Goal: Transaction & Acquisition: Purchase product/service

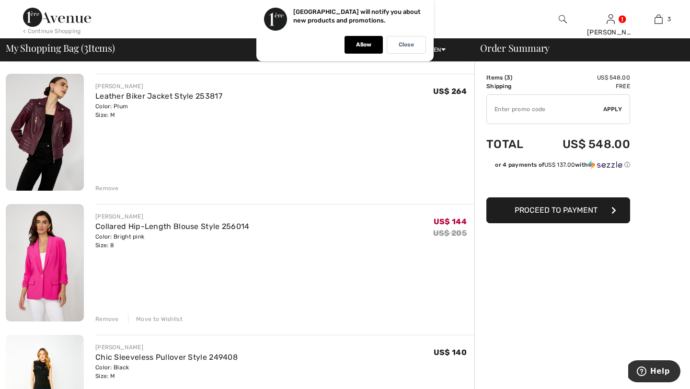
scroll to position [97, 0]
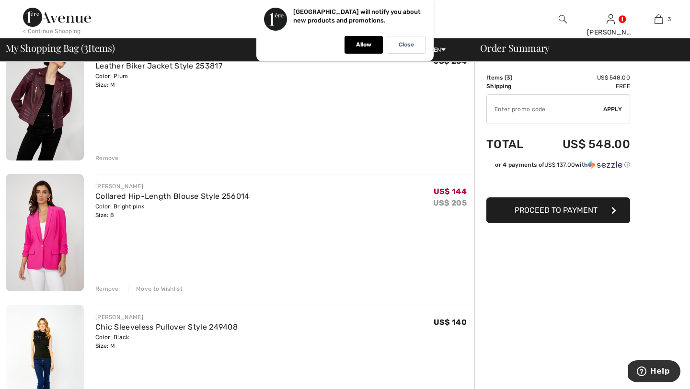
click at [107, 288] on div "Remove" at bounding box center [106, 289] width 23 height 9
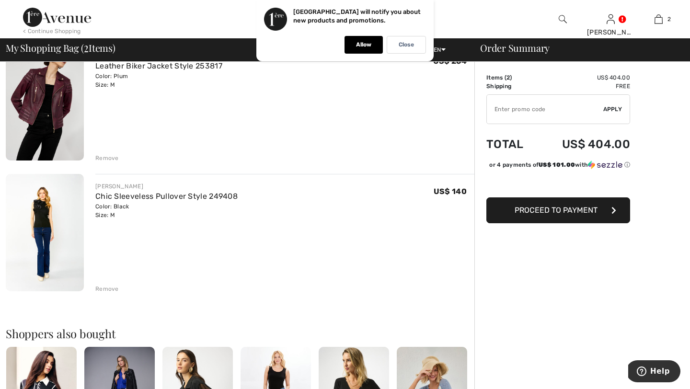
click at [49, 224] on img at bounding box center [45, 232] width 78 height 117
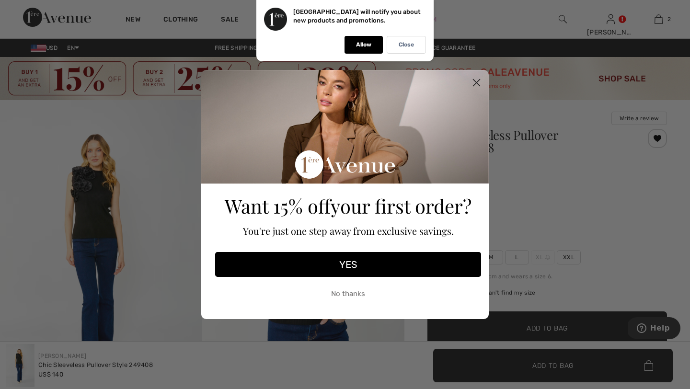
click at [472, 78] on circle "Close dialog" at bounding box center [477, 83] width 16 height 16
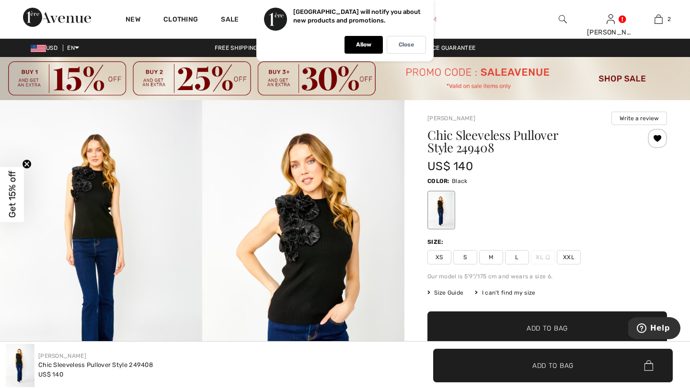
click at [350, 229] on img at bounding box center [303, 251] width 202 height 303
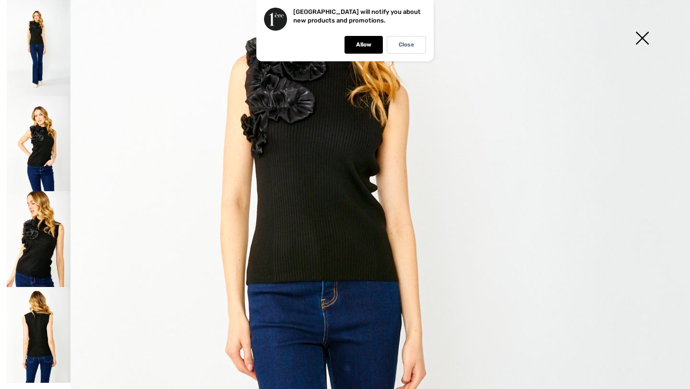
scroll to position [86, 0]
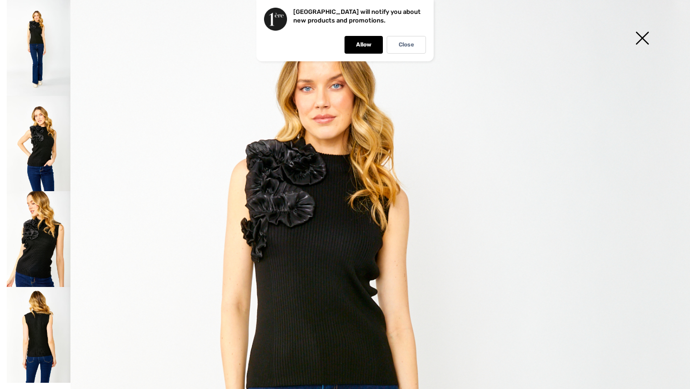
click at [650, 40] on img at bounding box center [642, 38] width 48 height 49
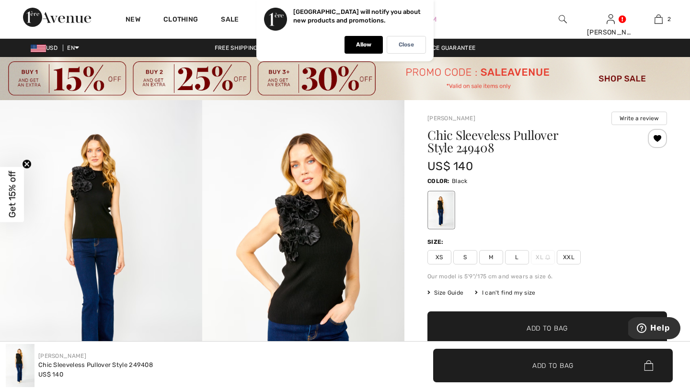
click at [487, 261] on span "M" at bounding box center [491, 257] width 24 height 14
click at [507, 329] on span "✔ Added to Bag" at bounding box center [533, 328] width 58 height 10
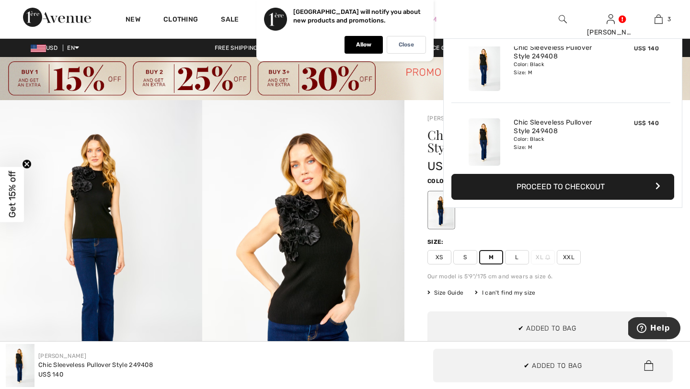
scroll to position [0, 0]
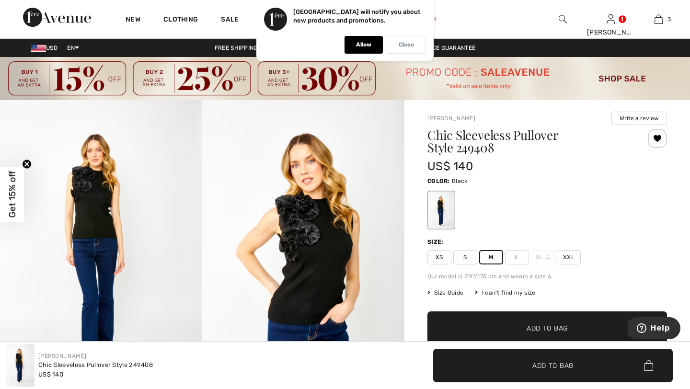
click at [400, 45] on p "Close" at bounding box center [406, 44] width 15 height 7
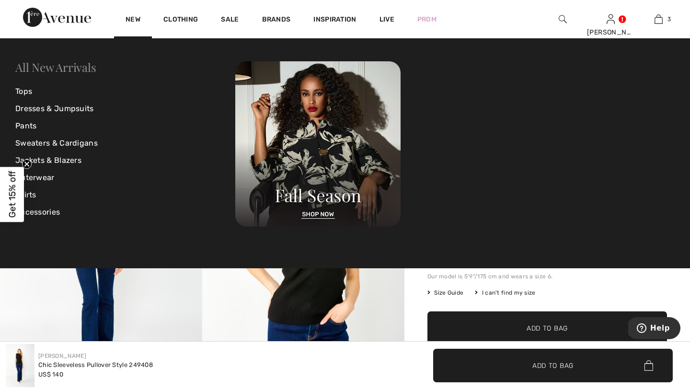
click at [53, 69] on link "All New Arrivals" at bounding box center [55, 66] width 81 height 15
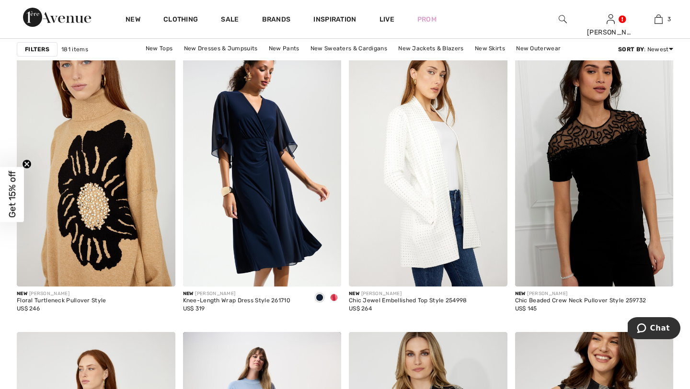
scroll to position [1430, 0]
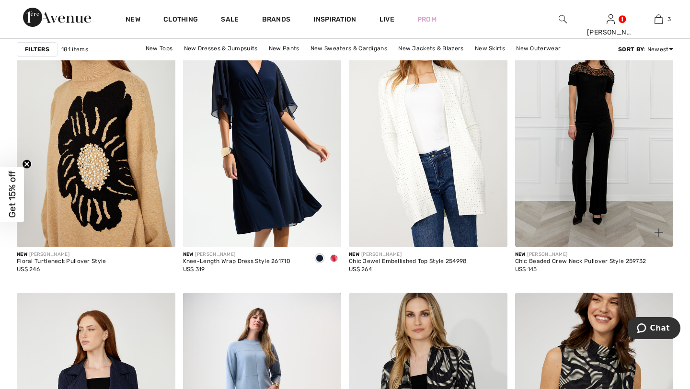
click at [650, 147] on img at bounding box center [594, 129] width 159 height 238
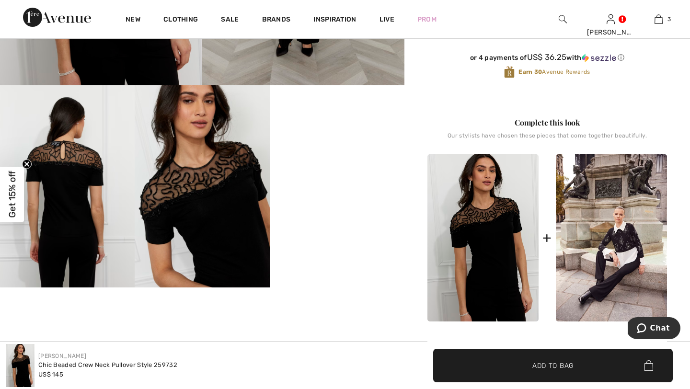
scroll to position [326, 0]
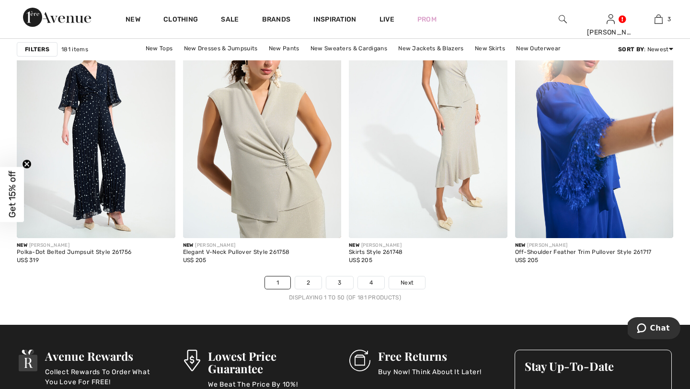
scroll to position [4309, 0]
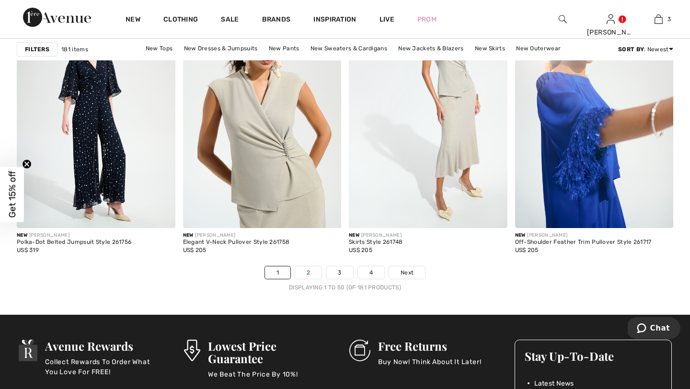
click at [307, 270] on link "2" at bounding box center [308, 272] width 26 height 12
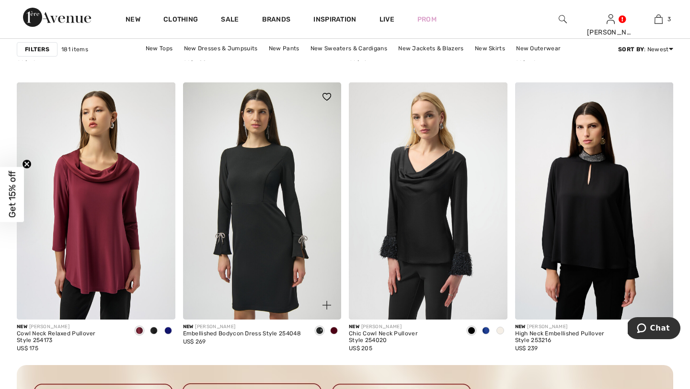
scroll to position [1943, 0]
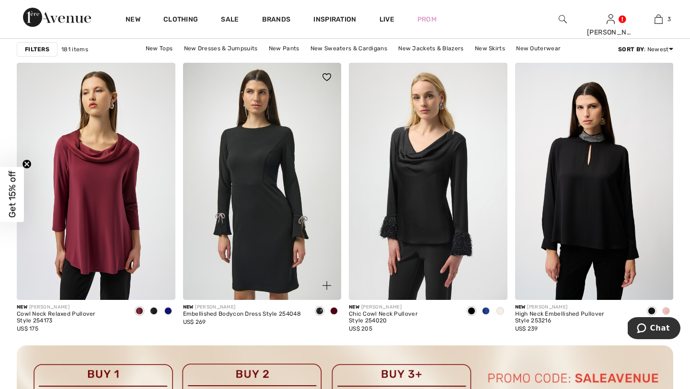
click at [242, 220] on img at bounding box center [262, 182] width 159 height 238
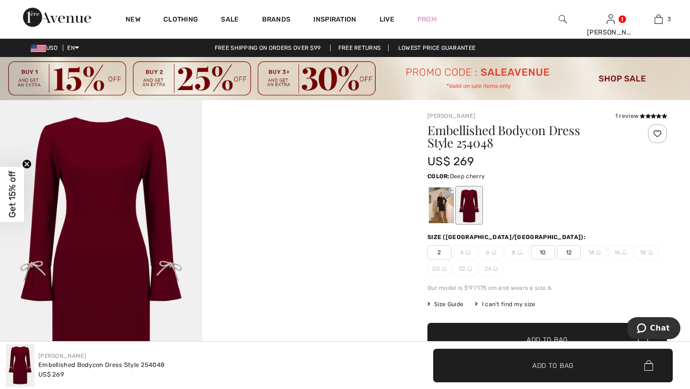
click at [464, 217] on div at bounding box center [469, 205] width 25 height 36
click at [431, 212] on div at bounding box center [441, 205] width 25 height 36
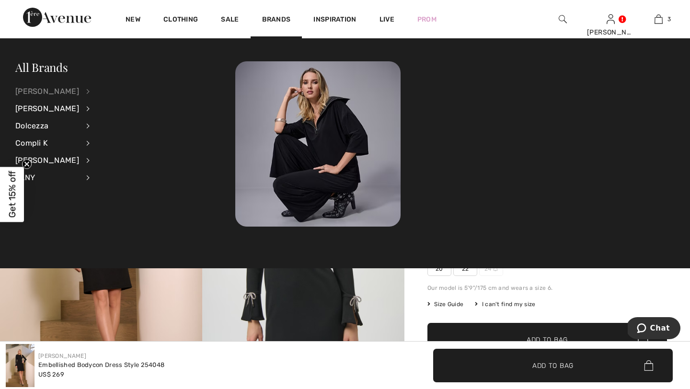
click at [48, 92] on div "[PERSON_NAME]" at bounding box center [47, 91] width 64 height 17
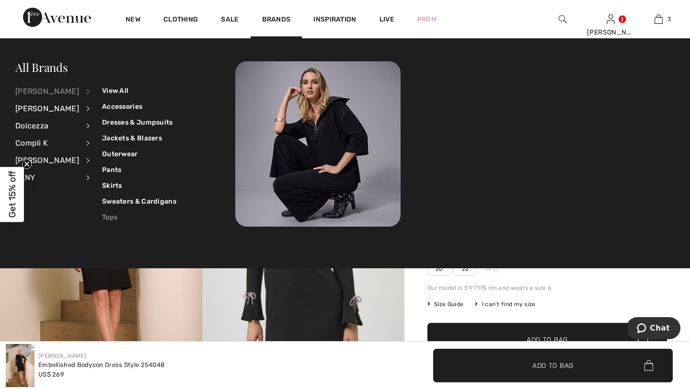
click at [103, 217] on link "Tops" at bounding box center [139, 217] width 74 height 16
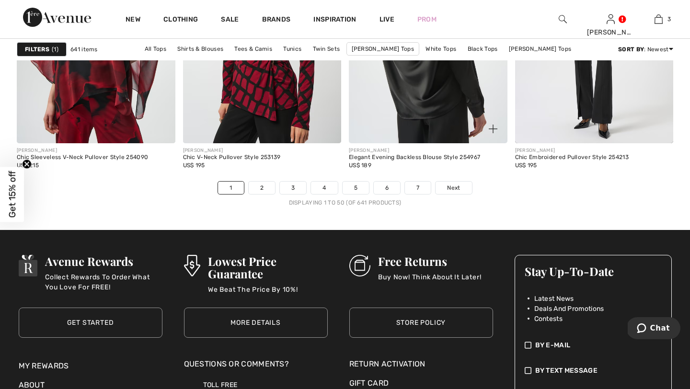
scroll to position [4381, 0]
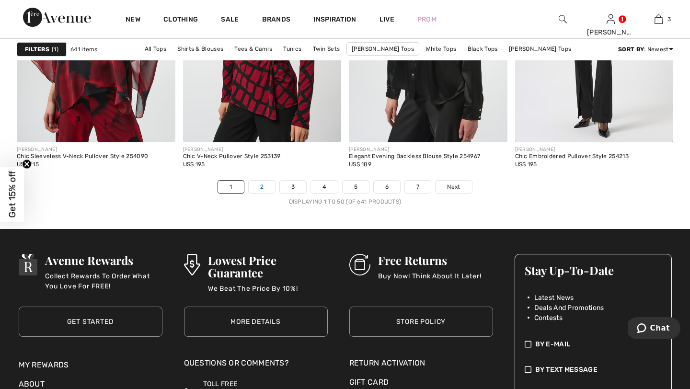
click at [262, 187] on link "2" at bounding box center [262, 187] width 26 height 12
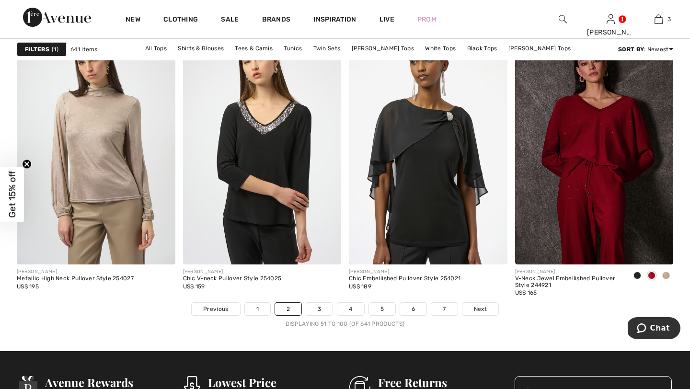
scroll to position [4273, 0]
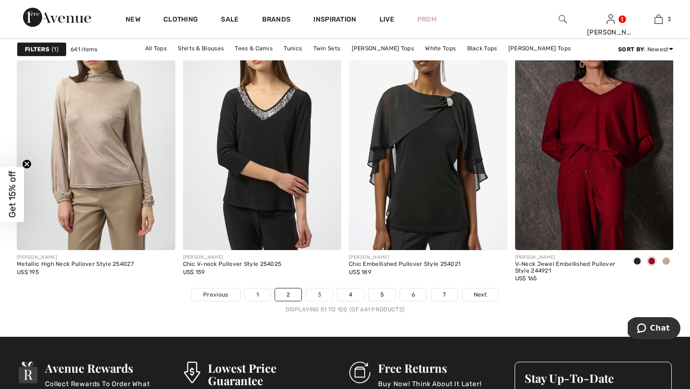
click at [316, 299] on link "3" at bounding box center [319, 294] width 26 height 12
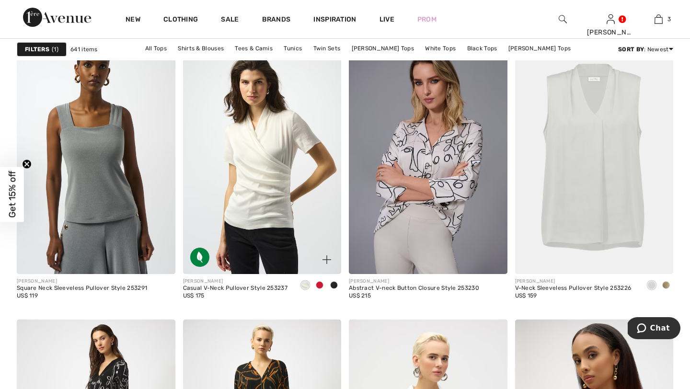
scroll to position [1672, 0]
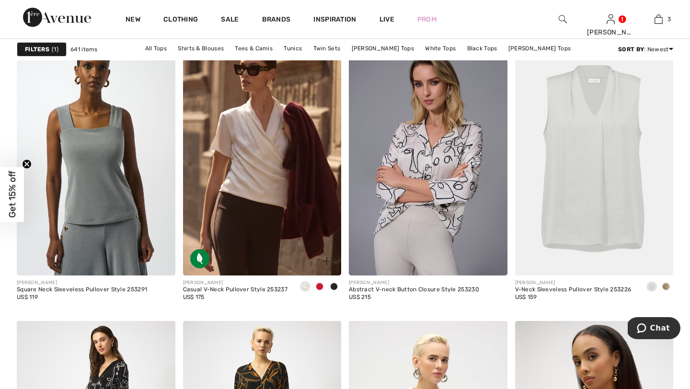
click at [323, 286] on span at bounding box center [320, 287] width 8 height 8
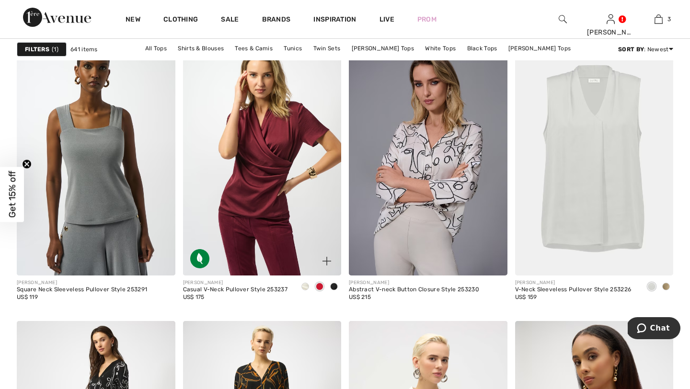
click at [307, 284] on span at bounding box center [305, 287] width 8 height 8
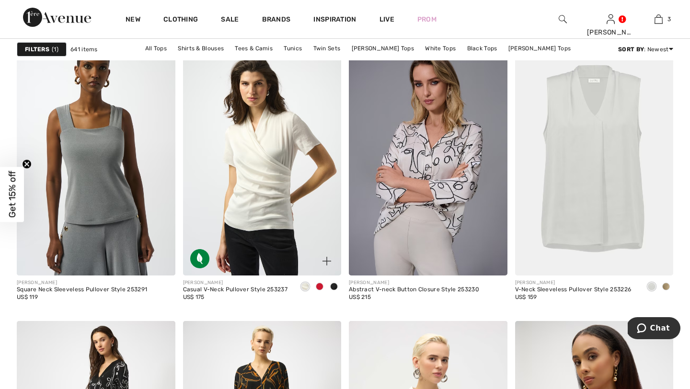
click at [301, 218] on img at bounding box center [262, 157] width 159 height 238
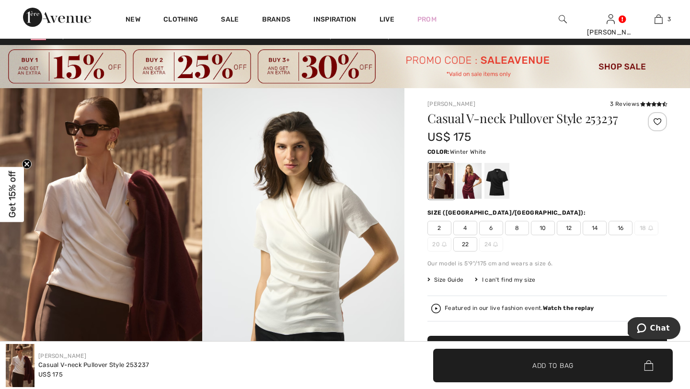
scroll to position [49, 0]
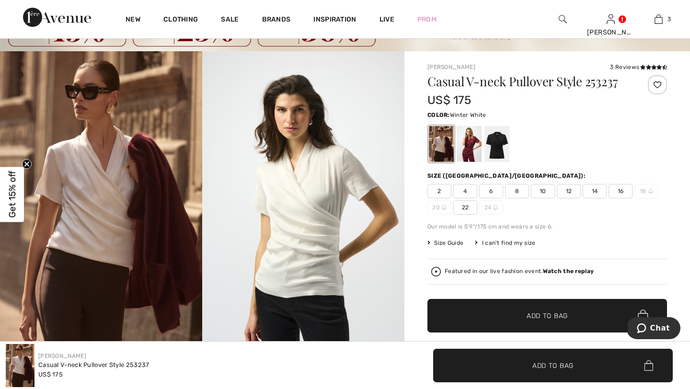
click at [494, 191] on span "6" at bounding box center [491, 191] width 24 height 14
click at [526, 323] on span "✔ Added to Bag Add to Bag" at bounding box center [547, 316] width 240 height 34
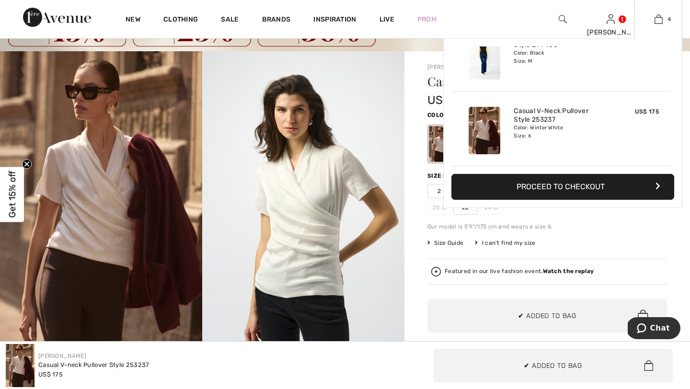
scroll to position [0, 0]
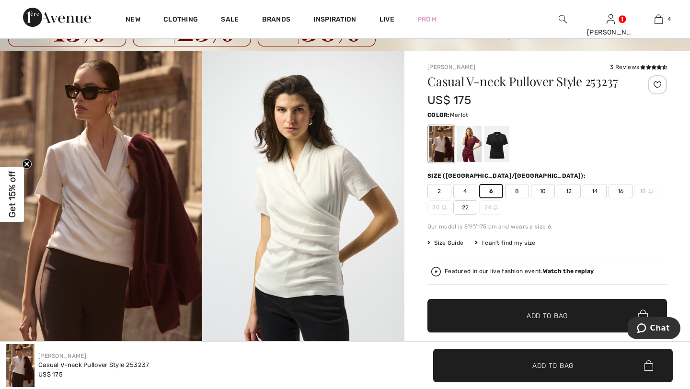
click at [468, 145] on div at bounding box center [469, 144] width 25 height 36
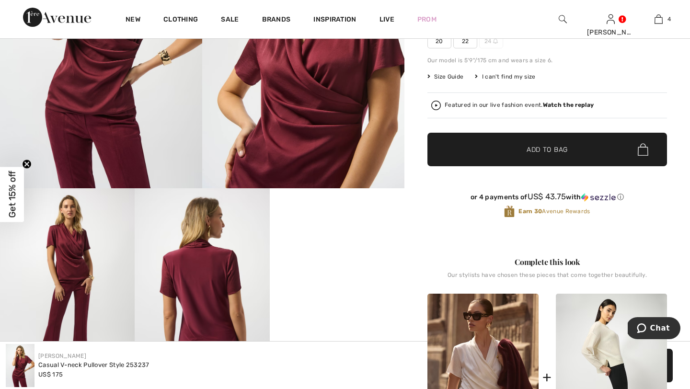
scroll to position [253, 0]
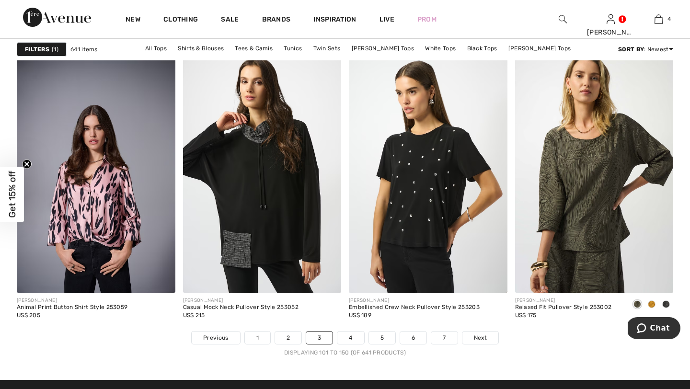
scroll to position [4232, 0]
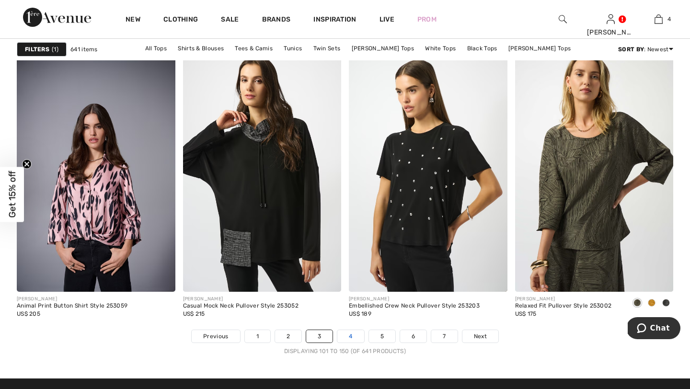
click at [348, 332] on link "4" at bounding box center [350, 336] width 26 height 12
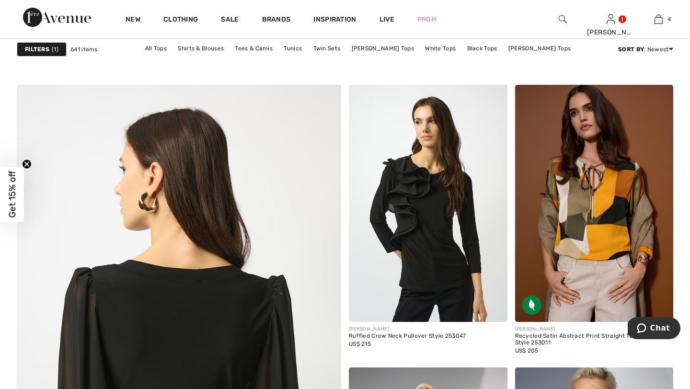
scroll to position [2328, 0]
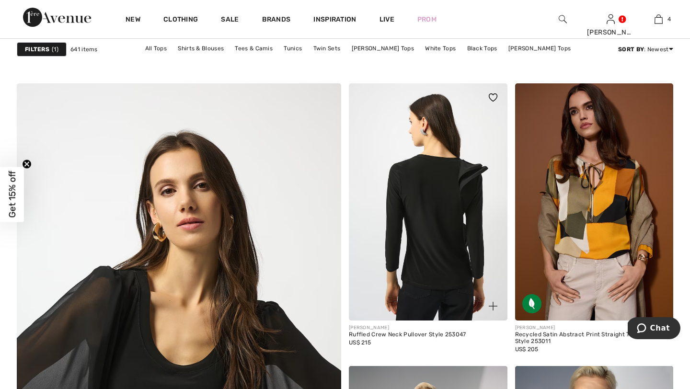
click at [438, 271] on img at bounding box center [428, 202] width 159 height 238
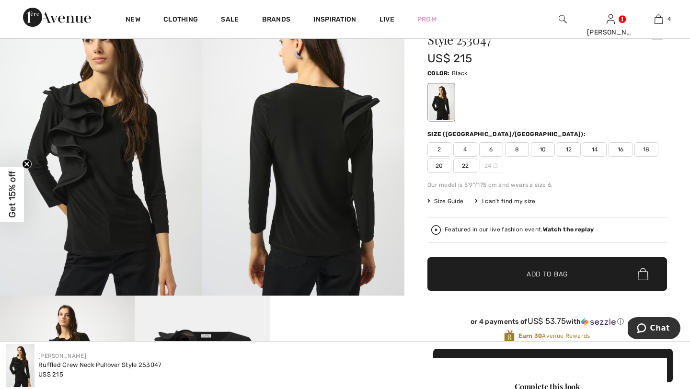
scroll to position [121, 0]
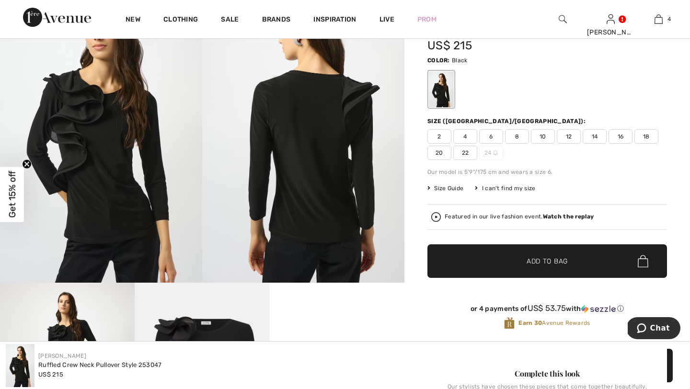
click at [494, 138] on span "6" at bounding box center [491, 136] width 24 height 14
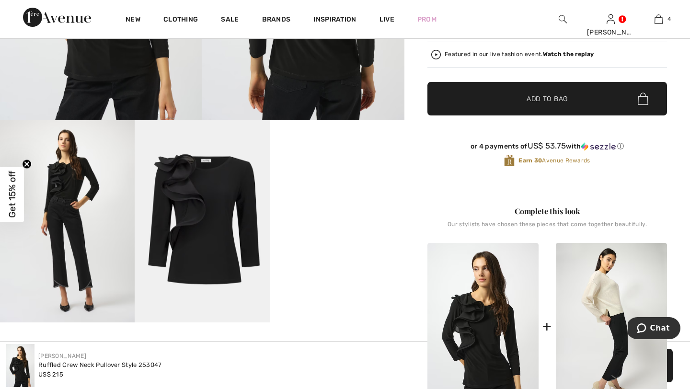
scroll to position [252, 0]
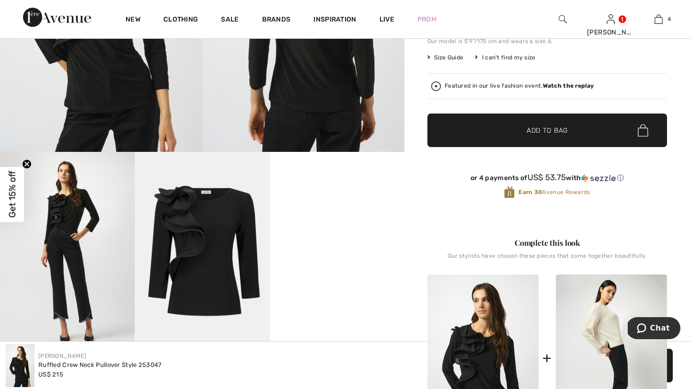
click at [573, 138] on span "✔ Added to Bag Add to Bag" at bounding box center [547, 131] width 240 height 34
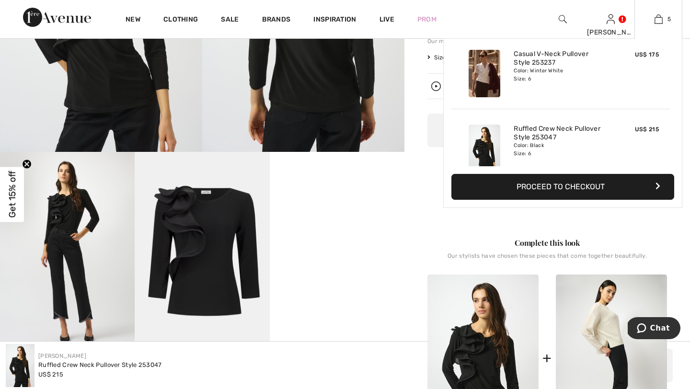
scroll to position [254, 0]
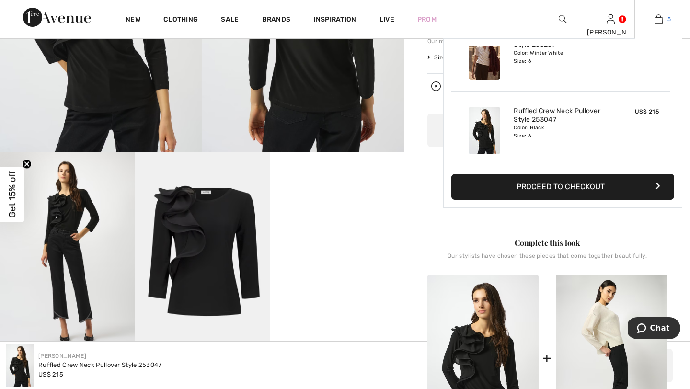
click at [669, 24] on link "5" at bounding box center [658, 19] width 47 height 12
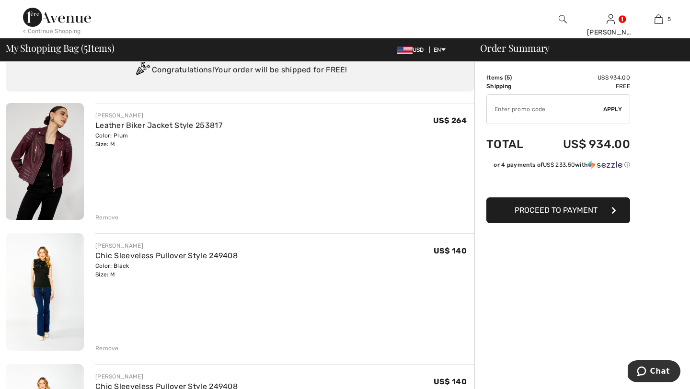
scroll to position [166, 0]
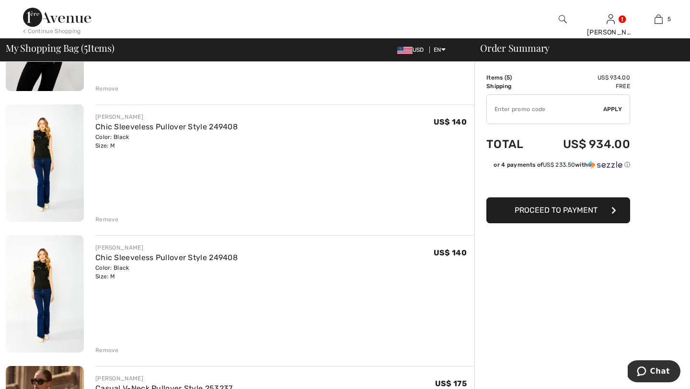
click at [114, 219] on div "Remove" at bounding box center [106, 219] width 23 height 9
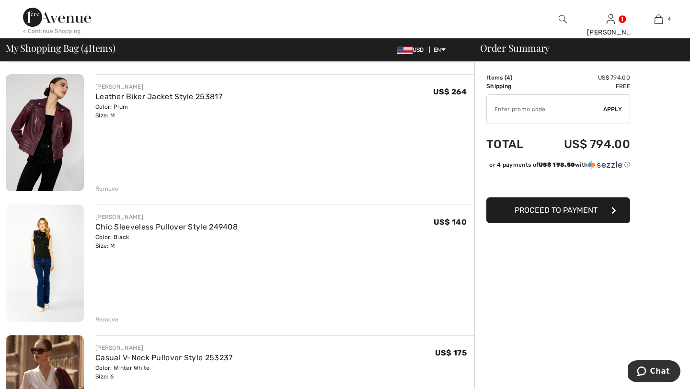
scroll to position [0, 0]
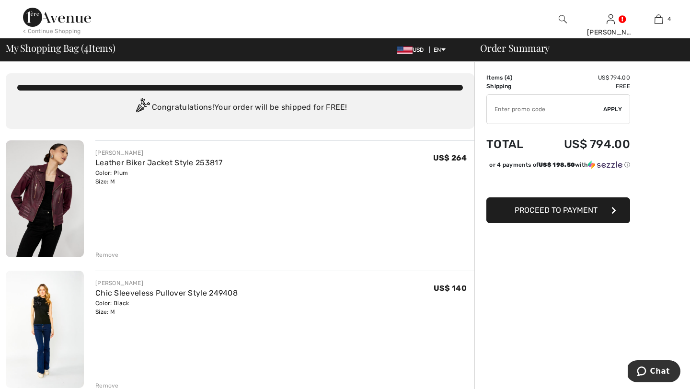
type input "NEW15"
click at [62, 22] on img at bounding box center [57, 17] width 68 height 19
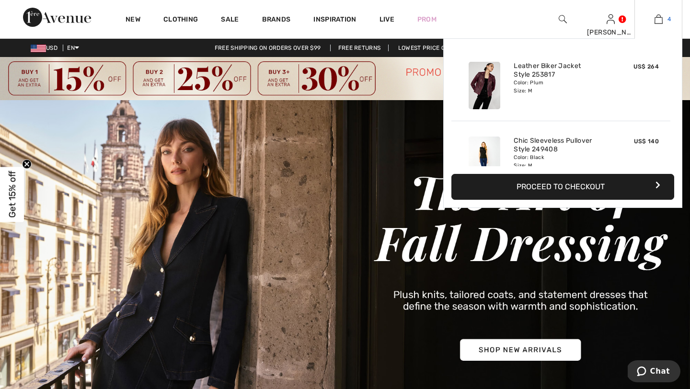
click at [658, 22] on img at bounding box center [659, 19] width 8 height 12
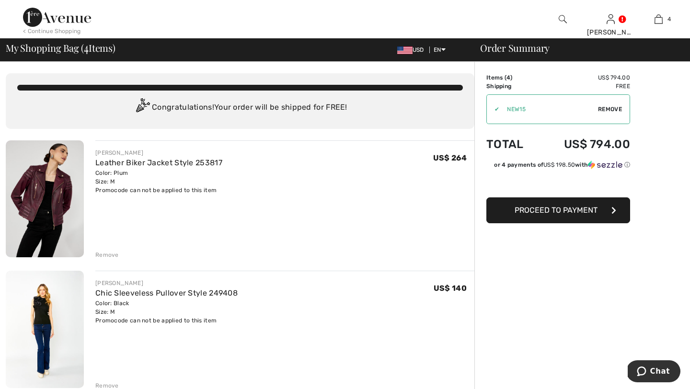
click at [611, 107] on span "Remove" at bounding box center [610, 109] width 24 height 9
click at [513, 111] on input "TEXT" at bounding box center [545, 109] width 116 height 29
type input "SALEAVENUE"
click at [606, 110] on span "Apply" at bounding box center [612, 109] width 19 height 9
click at [38, 52] on span "My Shopping Bag ( 4 Items)" at bounding box center [61, 48] width 110 height 10
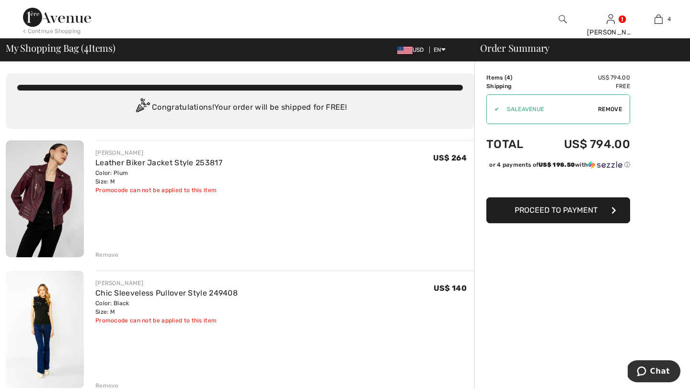
click at [45, 14] on img at bounding box center [57, 17] width 68 height 19
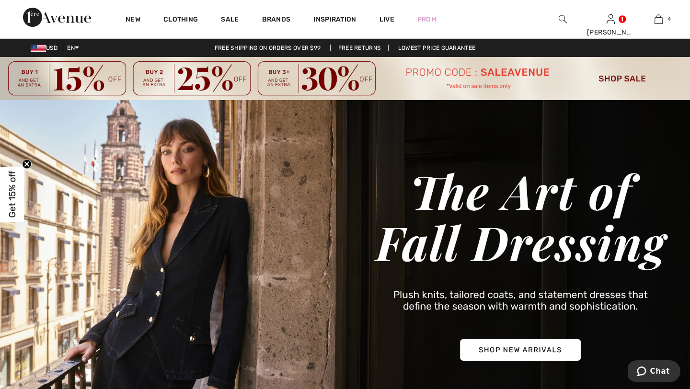
click at [630, 77] on img at bounding box center [345, 78] width 690 height 43
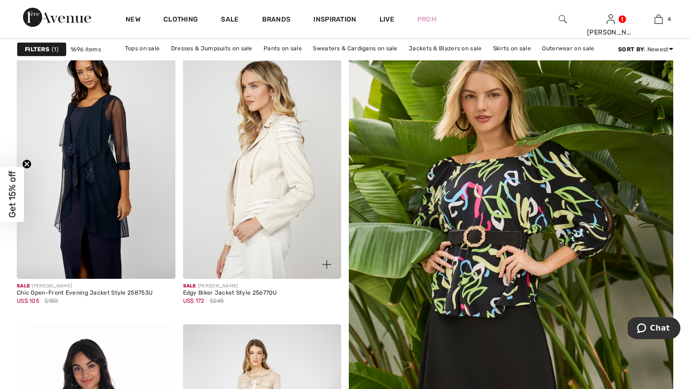
scroll to position [167, 0]
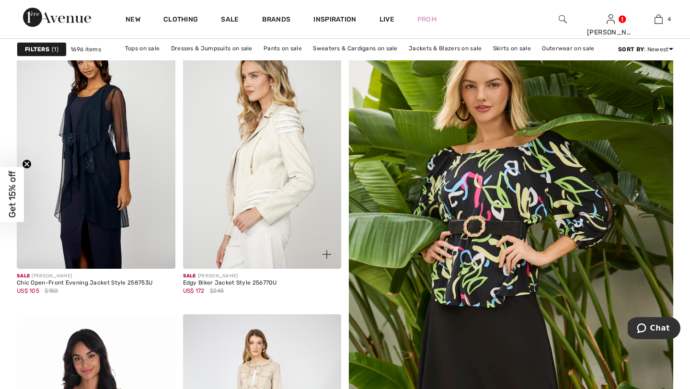
click at [267, 193] on img at bounding box center [262, 150] width 159 height 238
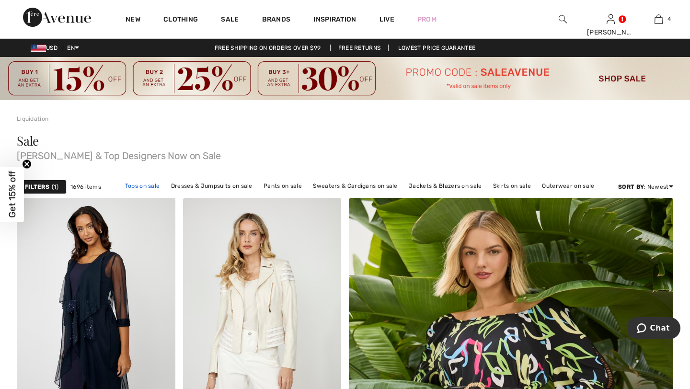
click at [137, 182] on link "Tops on sale" at bounding box center [142, 186] width 45 height 12
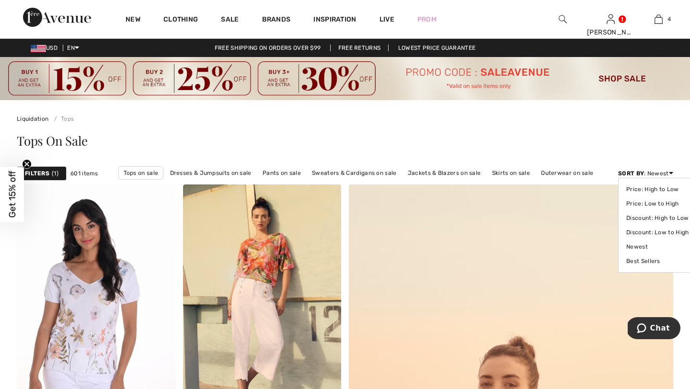
click at [659, 174] on div "Sort By : Newest Price: High to Low Price: Low to High Discount: High to Low Di…" at bounding box center [645, 173] width 55 height 9
click at [640, 263] on link "Best Sellers" at bounding box center [657, 261] width 62 height 14
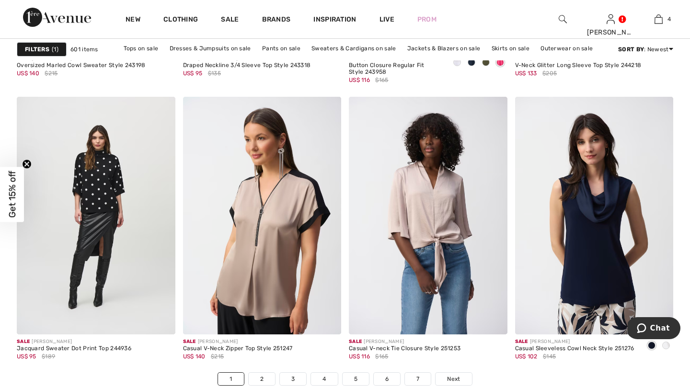
scroll to position [4245, 0]
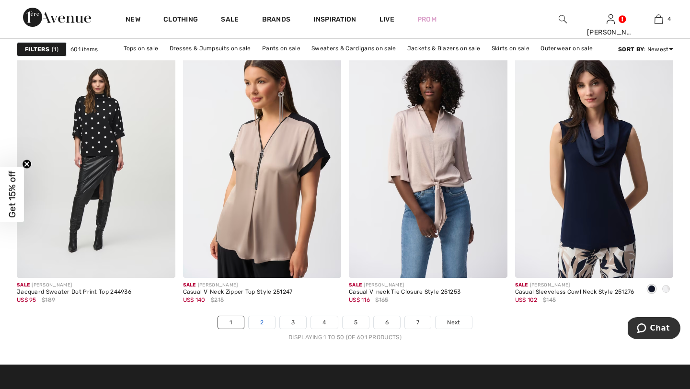
click at [263, 322] on link "2" at bounding box center [262, 322] width 26 height 12
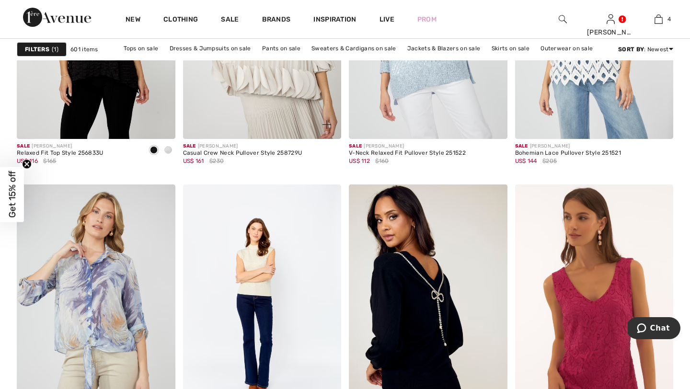
scroll to position [3239, 0]
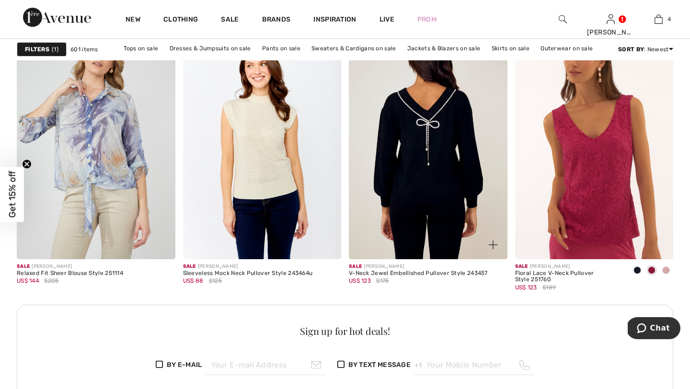
click at [432, 218] on img at bounding box center [428, 141] width 159 height 238
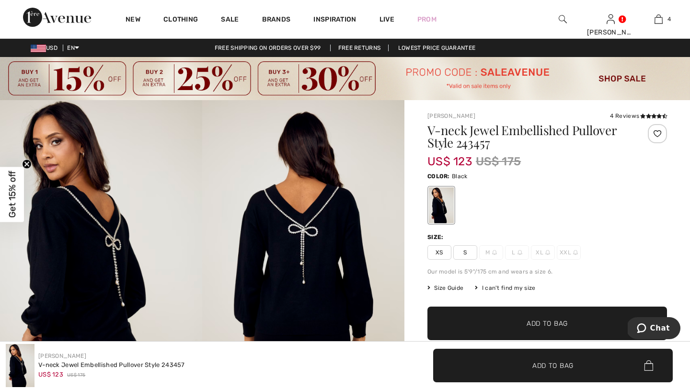
click at [123, 264] on img at bounding box center [101, 251] width 202 height 303
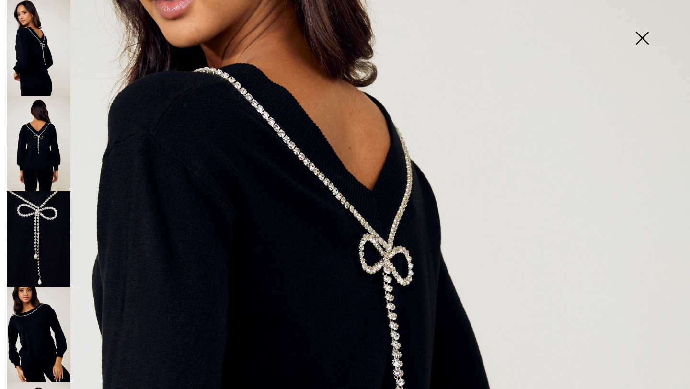
scroll to position [235, 0]
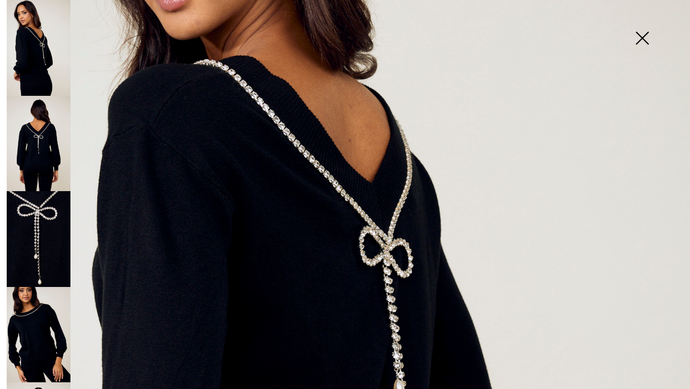
click at [38, 259] on img at bounding box center [39, 239] width 64 height 96
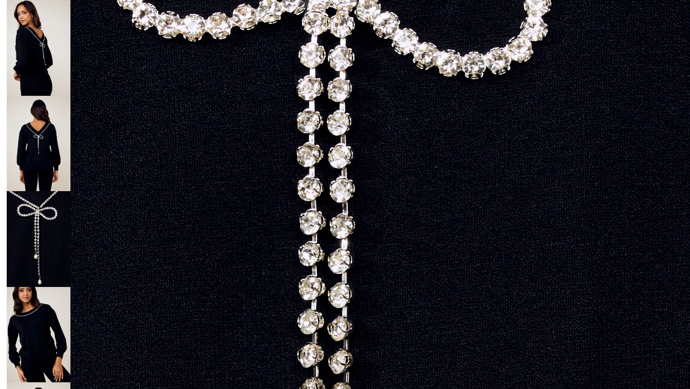
click at [37, 343] on img at bounding box center [39, 335] width 64 height 96
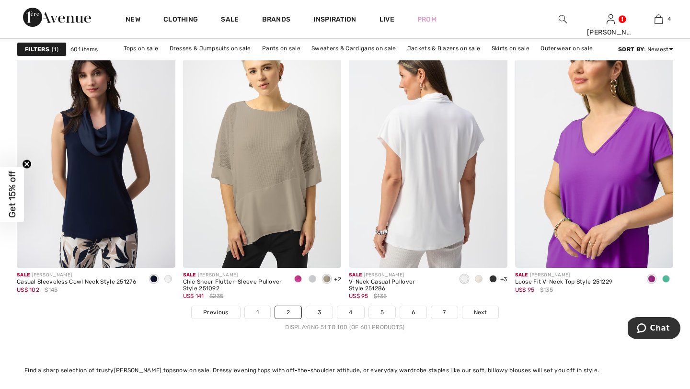
scroll to position [4255, 0]
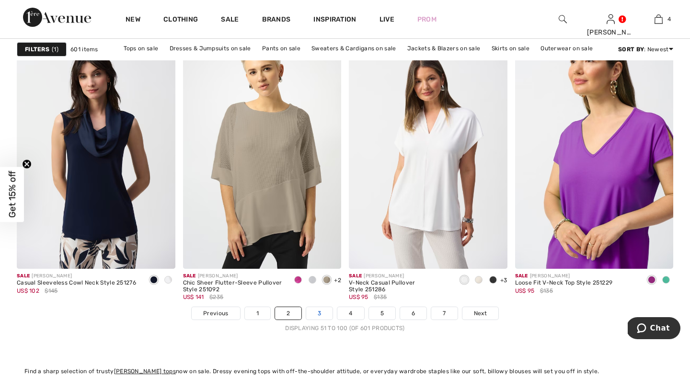
click at [316, 311] on link "3" at bounding box center [319, 313] width 26 height 12
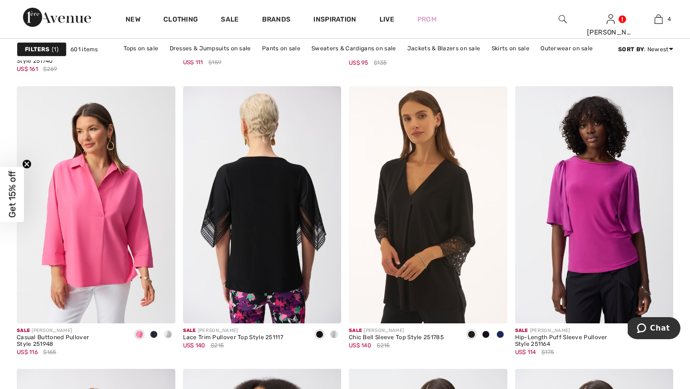
scroll to position [667, 0]
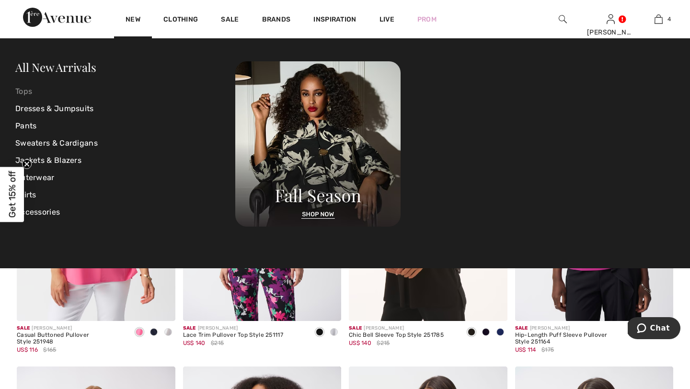
click at [33, 92] on link "Tops" at bounding box center [125, 91] width 220 height 17
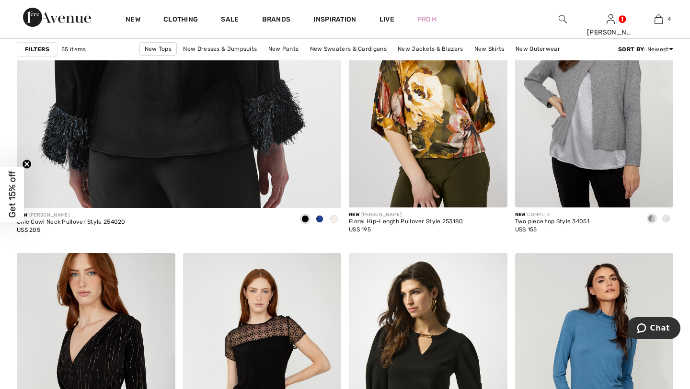
scroll to position [2907, 0]
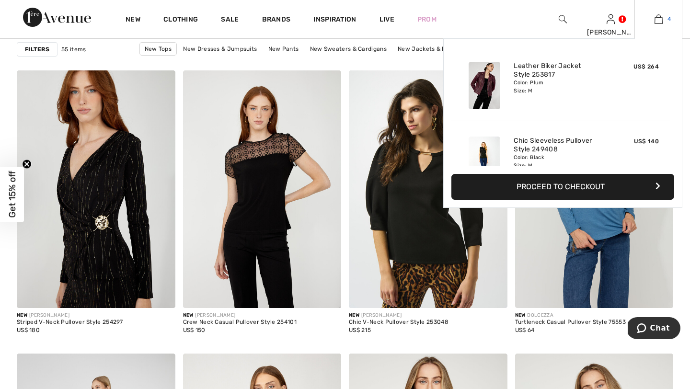
click at [665, 14] on link "4" at bounding box center [658, 19] width 47 height 12
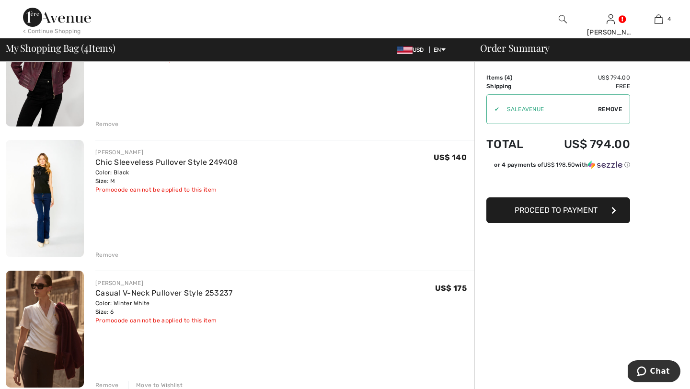
scroll to position [196, 0]
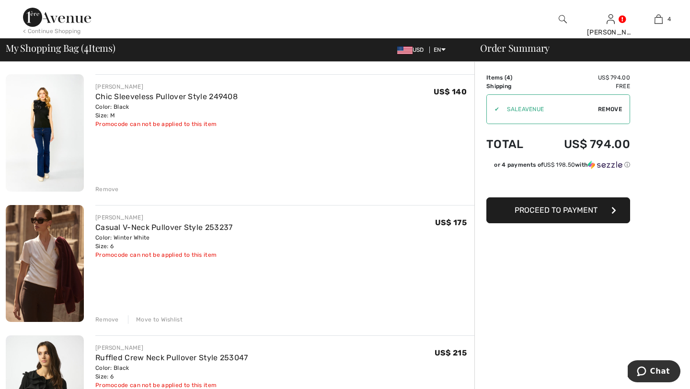
click at [52, 245] on img at bounding box center [45, 263] width 78 height 117
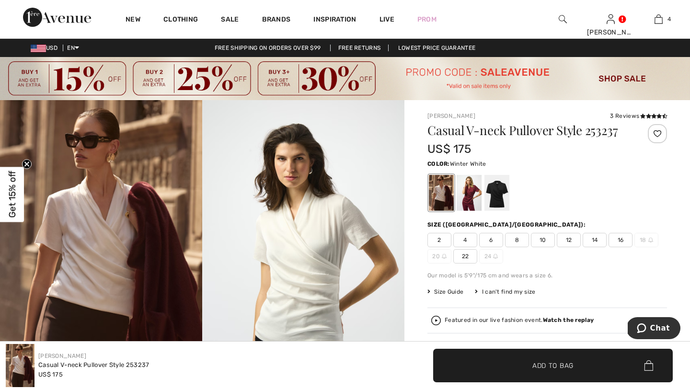
click at [658, 134] on div at bounding box center [657, 133] width 19 height 19
click at [242, 240] on img at bounding box center [303, 251] width 202 height 303
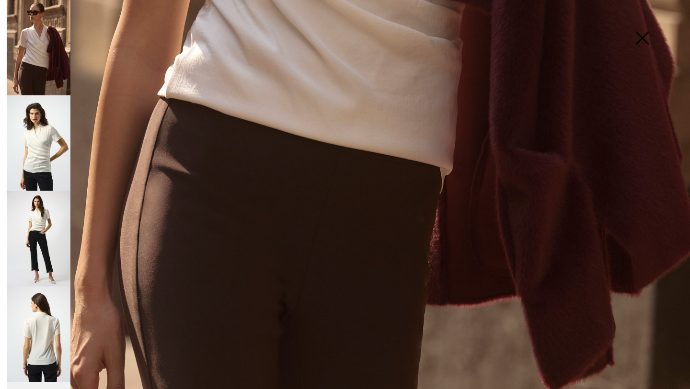
scroll to position [630, 0]
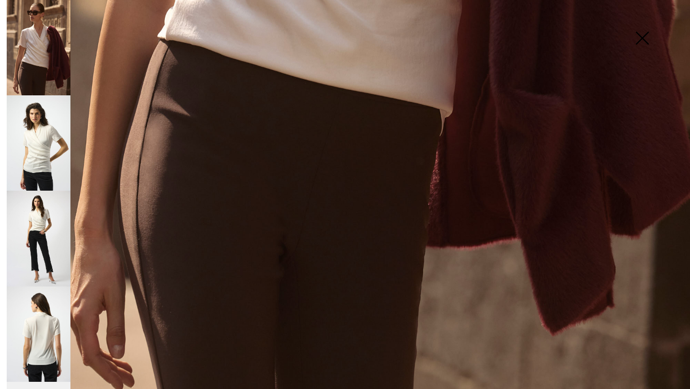
click at [31, 222] on img at bounding box center [39, 238] width 64 height 95
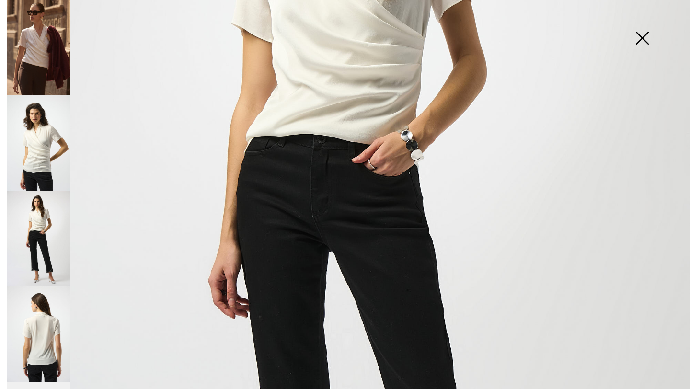
scroll to position [140, 0]
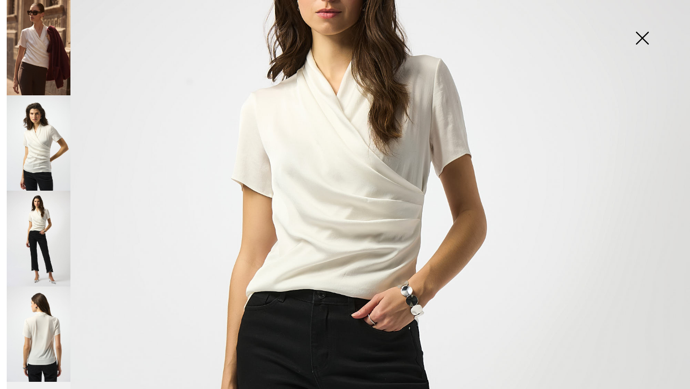
click at [651, 47] on img at bounding box center [642, 38] width 48 height 49
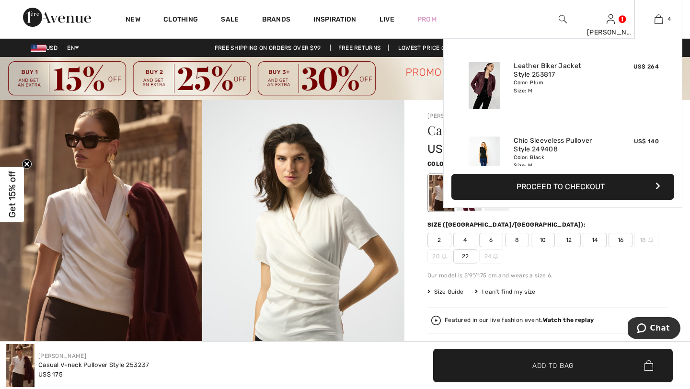
scroll to position [76, 0]
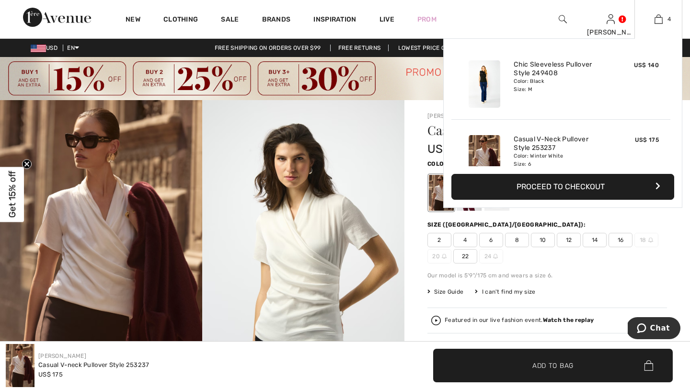
click at [488, 93] on img at bounding box center [485, 83] width 32 height 47
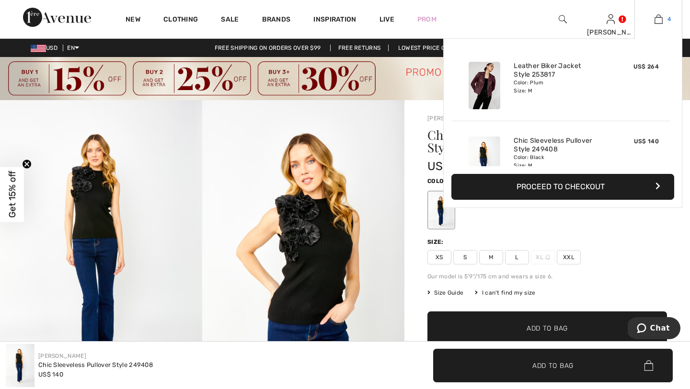
click at [663, 19] on link "4" at bounding box center [658, 19] width 47 height 12
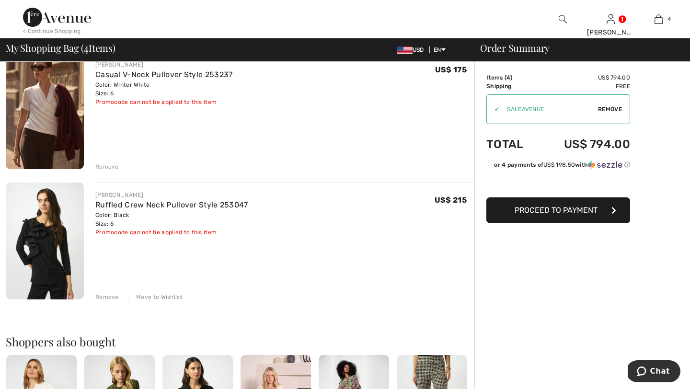
scroll to position [382, 0]
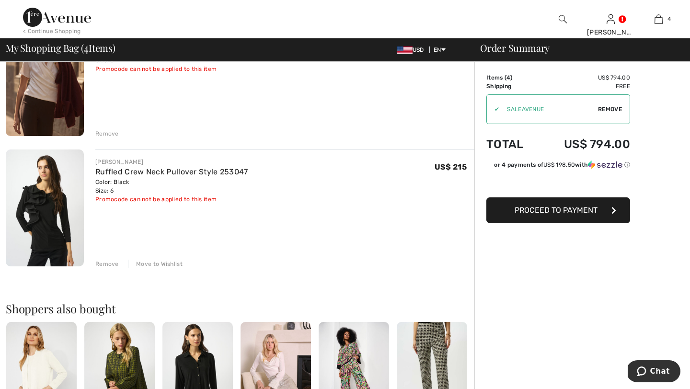
click at [44, 193] on img at bounding box center [45, 208] width 78 height 117
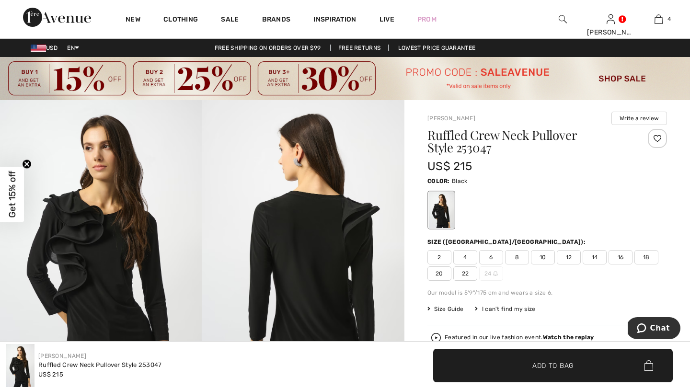
click at [666, 138] on div at bounding box center [657, 138] width 19 height 19
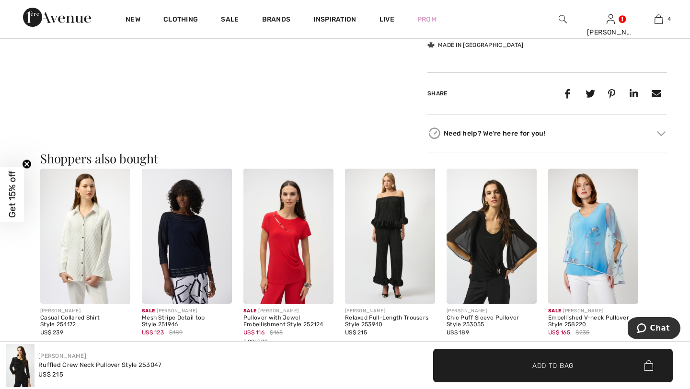
scroll to position [847, 0]
